Goal: Information Seeking & Learning: Learn about a topic

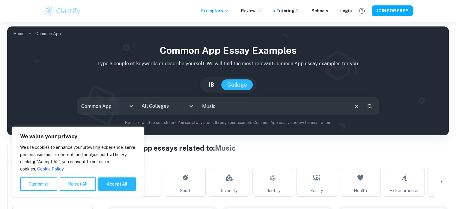
scroll to position [0, 312]
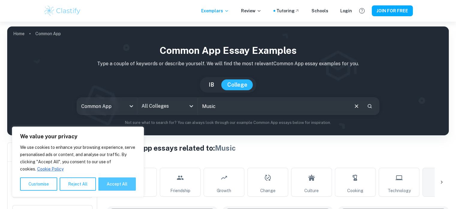
click at [119, 183] on button "Accept All" at bounding box center [117, 183] width 38 height 13
checkbox input "true"
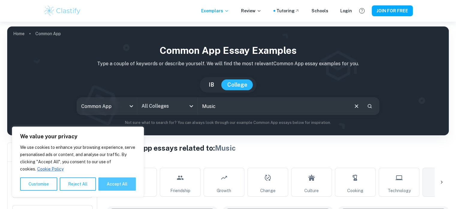
checkbox input "true"
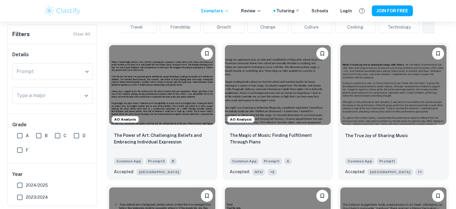
scroll to position [164, 0]
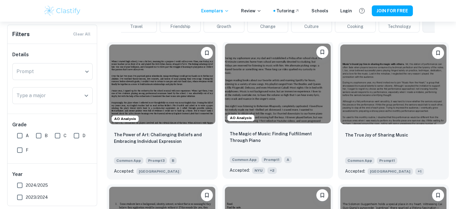
click at [234, 98] on img at bounding box center [278, 84] width 106 height 80
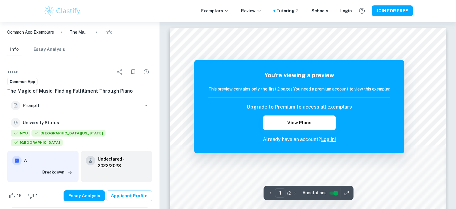
click at [234, 1] on div "Exemplars Review Tutoring Schools Login JOIN FOR FREE" at bounding box center [228, 11] width 456 height 22
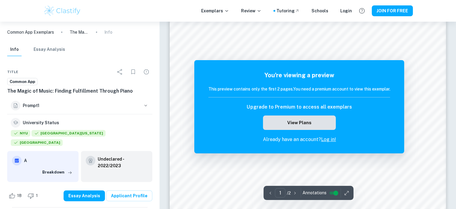
scroll to position [209, 0]
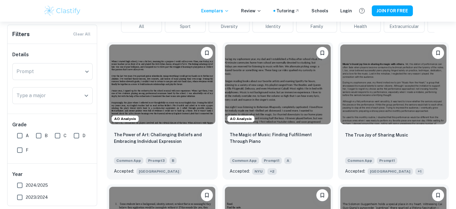
scroll to position [0, 312]
